Goal: Information Seeking & Learning: Learn about a topic

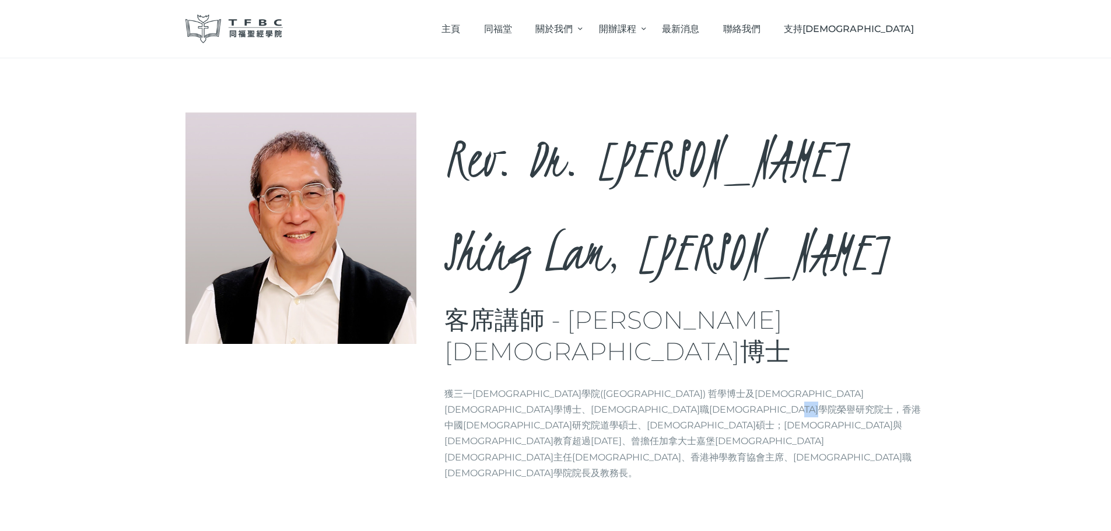
drag, startPoint x: 500, startPoint y: 296, endPoint x: 476, endPoint y: 305, distance: 25.5
click at [476, 386] on p "獲三一神學院(Trinity Theological Seminary) 哲學博士及教牧學博士、牧職神學院榮譽研究院士，香港中國神學研究院道學碩士、神學碩士；…" at bounding box center [685, 433] width 482 height 95
click at [712, 27] on link "最新消息" at bounding box center [680, 29] width 61 height 34
click at [512, 26] on span "同福堂" at bounding box center [498, 28] width 28 height 11
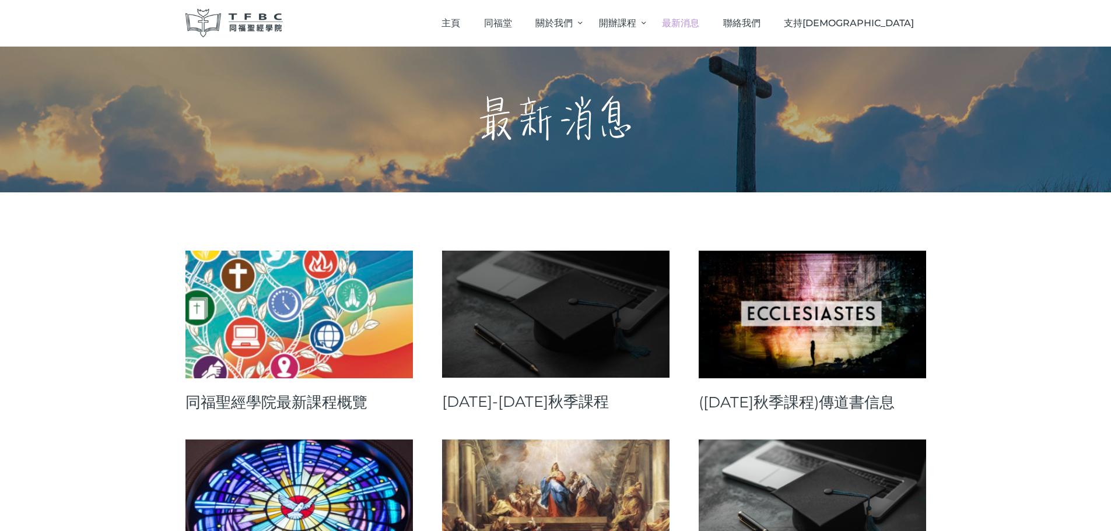
click at [610, 356] on link at bounding box center [555, 314] width 227 height 127
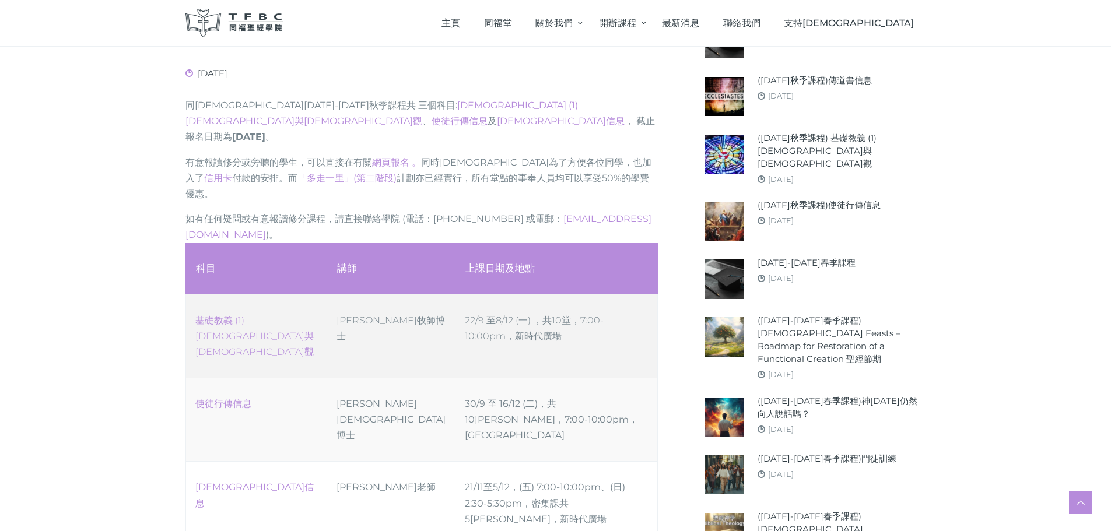
scroll to position [117, 0]
